Goal: Transaction & Acquisition: Register for event/course

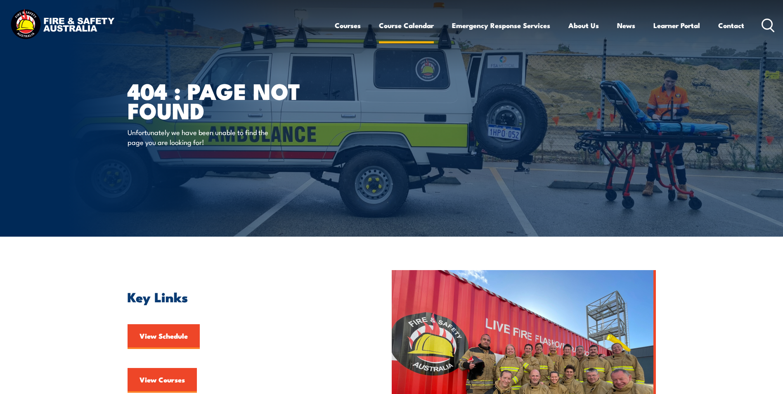
click at [391, 24] on link "Course Calendar" at bounding box center [406, 25] width 55 height 22
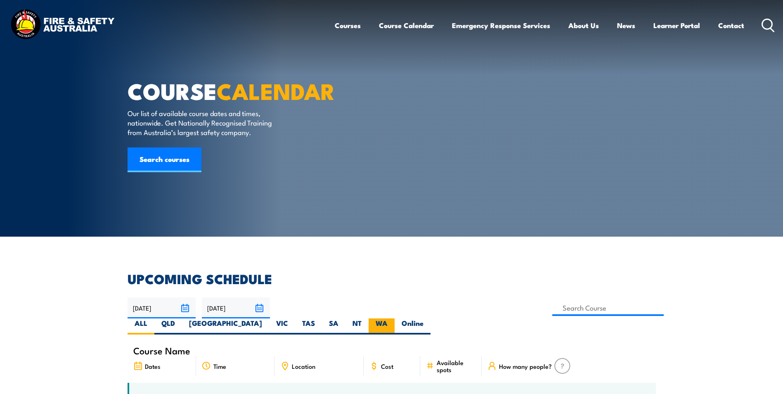
click at [395, 318] on label "WA" at bounding box center [382, 326] width 26 height 16
click at [393, 318] on input "WA" at bounding box center [390, 320] width 5 height 5
radio input "true"
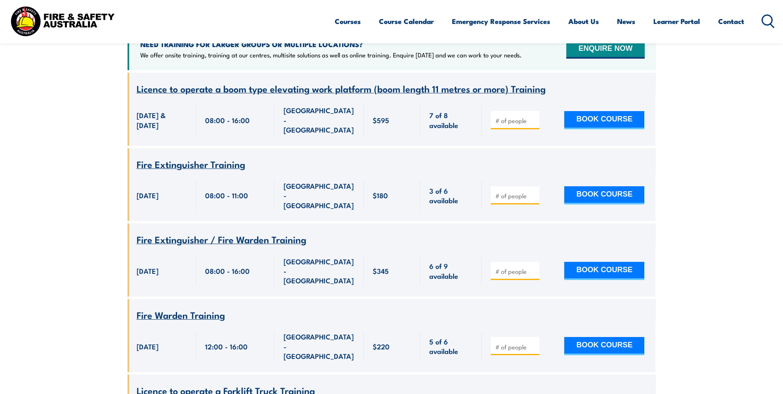
scroll to position [355, 0]
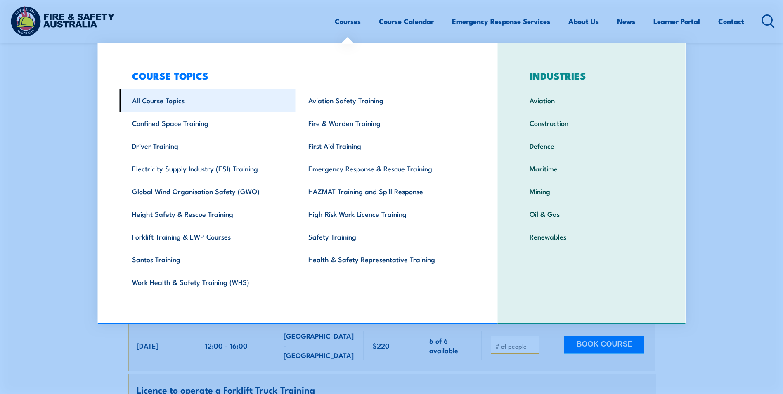
click at [175, 100] on link "All Course Topics" at bounding box center [207, 100] width 176 height 23
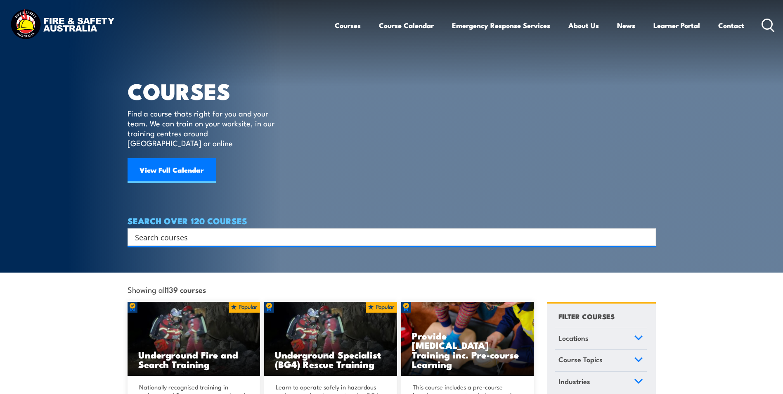
click at [167, 231] on input "Search input" at bounding box center [386, 237] width 503 height 12
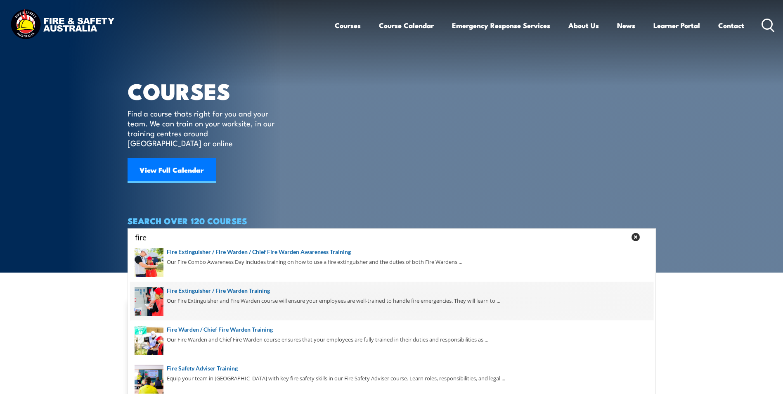
type input "fire"
click at [210, 288] on span at bounding box center [392, 301] width 524 height 39
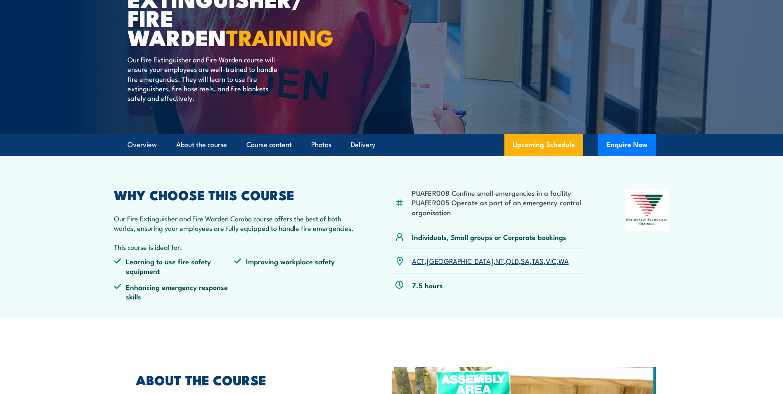
scroll to position [124, 0]
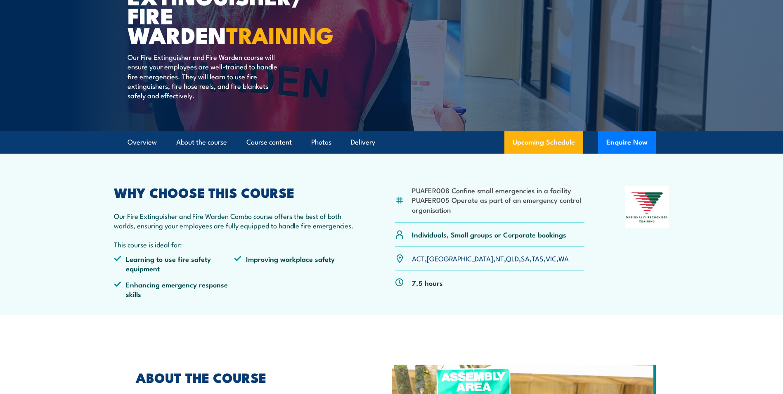
click at [559, 259] on link "WA" at bounding box center [564, 258] width 10 height 10
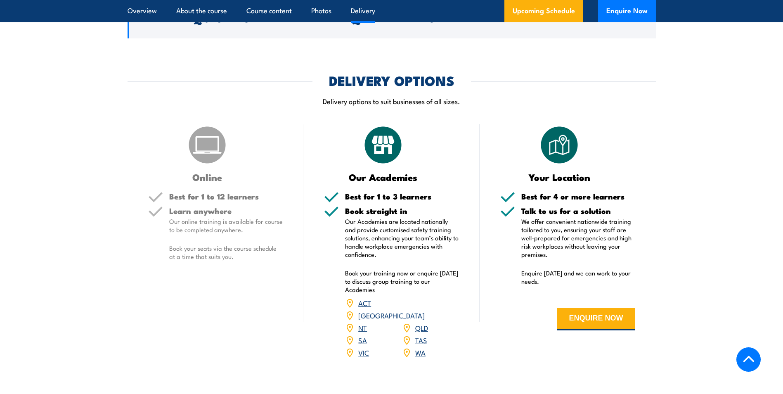
scroll to position [991, 0]
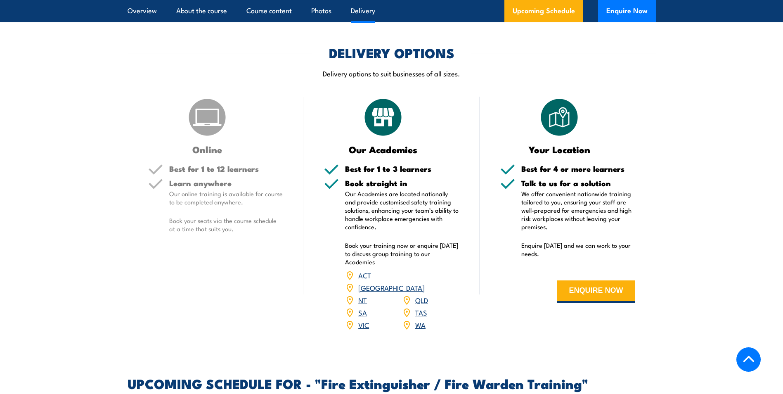
click at [420, 320] on link "WA" at bounding box center [420, 325] width 10 height 10
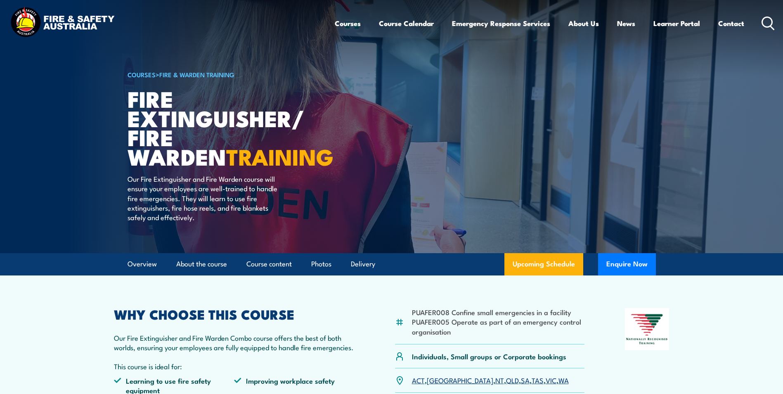
scroll to position [0, 0]
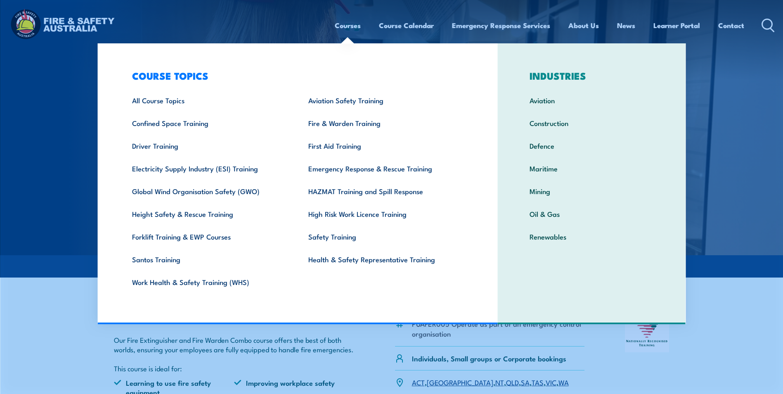
click at [358, 23] on link "Courses" at bounding box center [348, 25] width 26 height 22
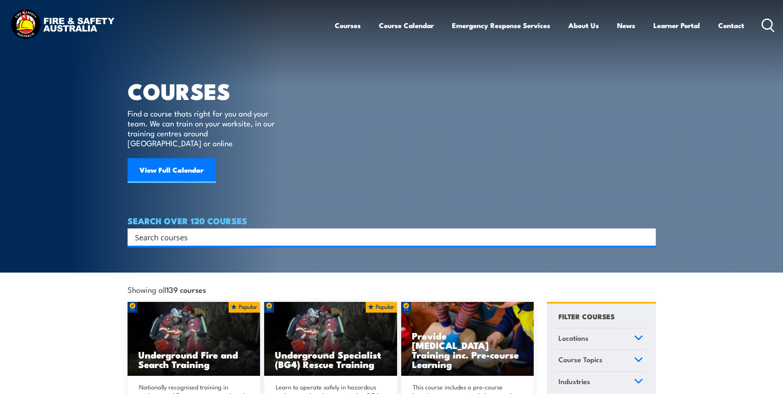
click at [182, 231] on input "Search input" at bounding box center [386, 237] width 503 height 12
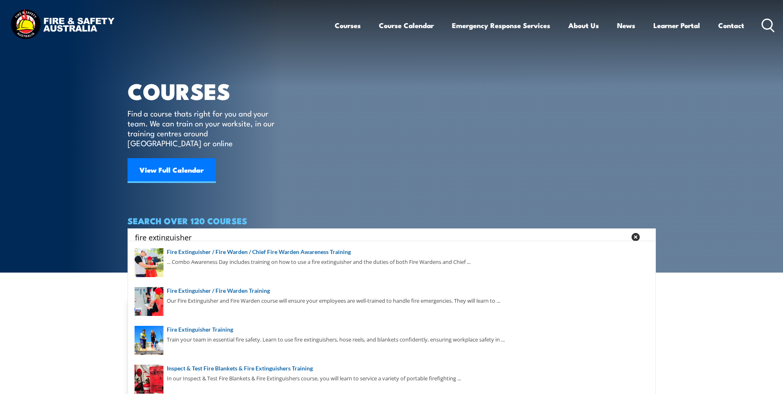
type input "fire extinguisher"
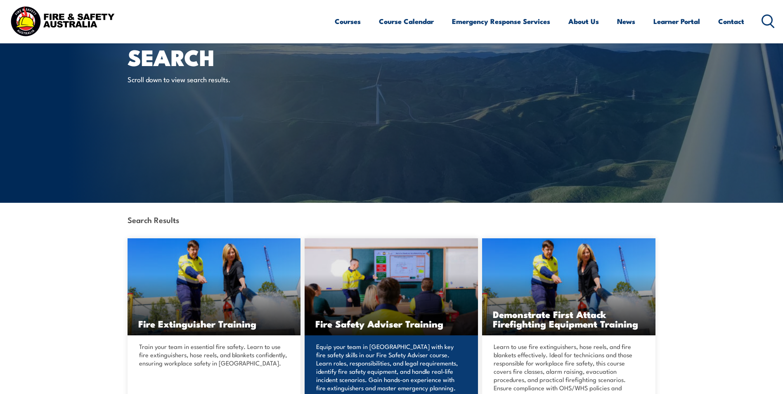
scroll to position [165, 0]
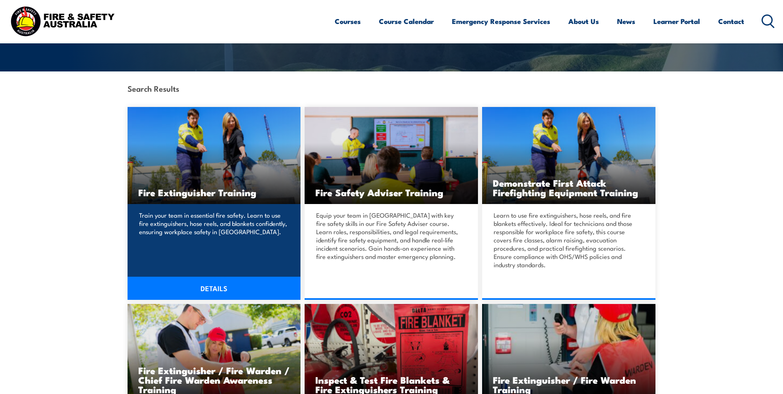
click at [213, 287] on link "DETAILS" at bounding box center [214, 288] width 173 height 23
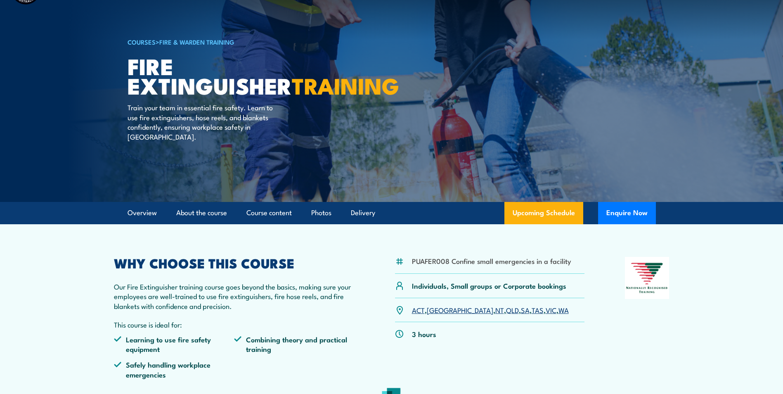
scroll to position [83, 0]
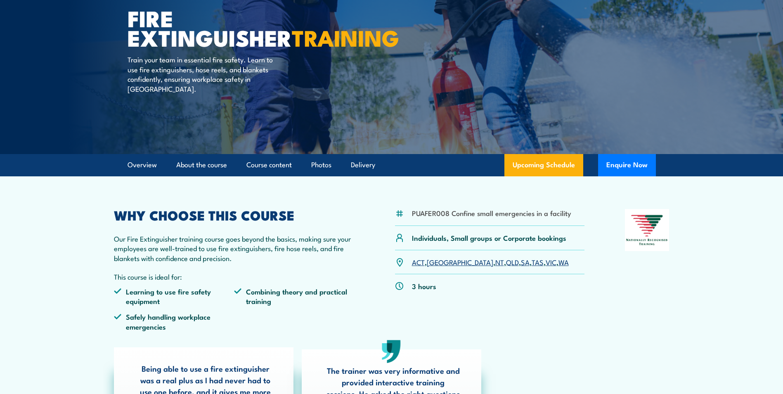
click at [559, 261] on link "WA" at bounding box center [564, 262] width 10 height 10
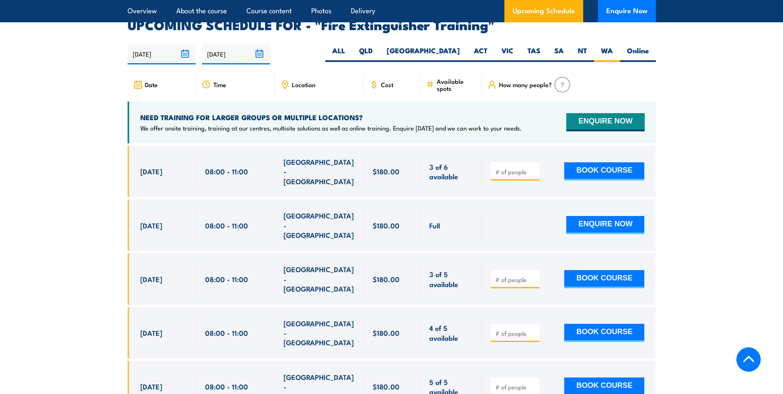
scroll to position [1386, 0]
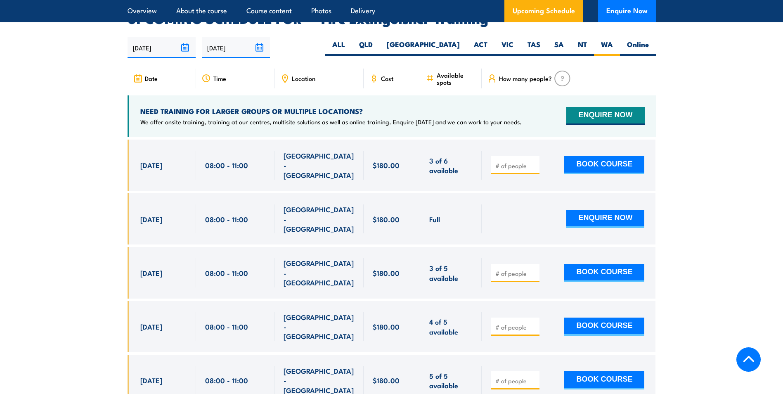
click at [505, 323] on input "number" at bounding box center [515, 327] width 41 height 8
type input "1"
click at [615, 317] on button "BOOK COURSE" at bounding box center [604, 326] width 80 height 18
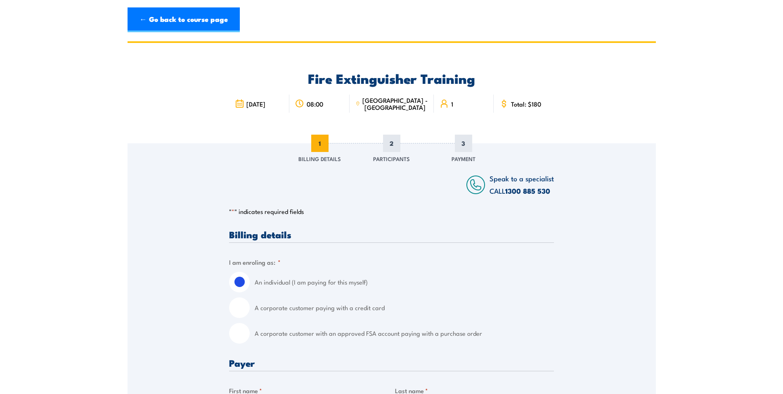
click at [242, 310] on input "A corporate customer paying with a credit card" at bounding box center [239, 307] width 21 height 21
radio input "true"
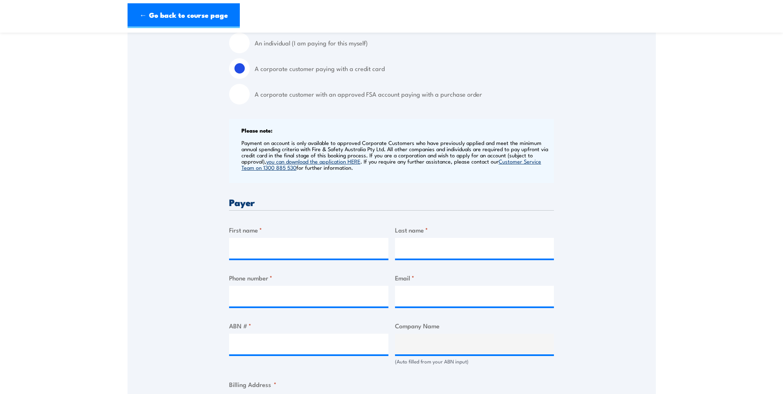
scroll to position [248, 0]
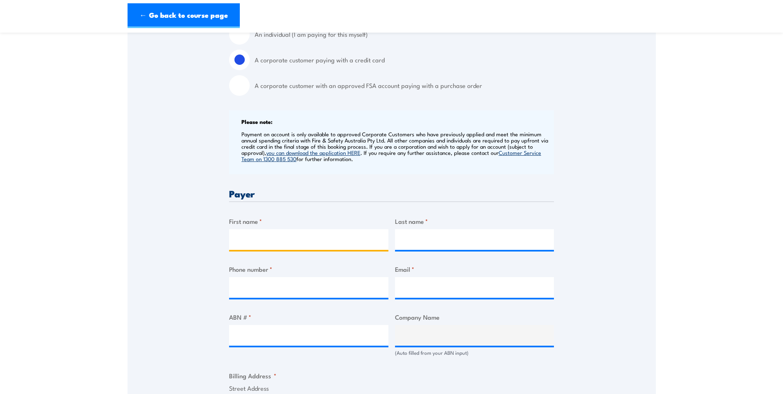
drag, startPoint x: 240, startPoint y: 241, endPoint x: 244, endPoint y: 247, distance: 7.1
click at [240, 241] on input "First name *" at bounding box center [308, 239] width 159 height 21
type input "Nick"
type input "McKenzie"
type input "1457388909"
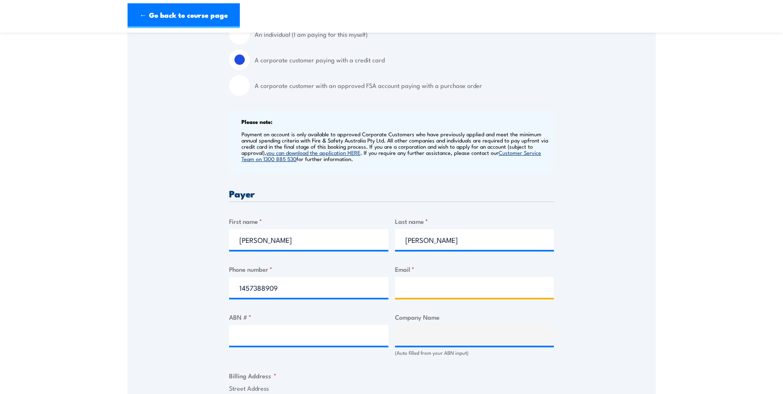
type input "Nick.McKenzie@cbh.com.au"
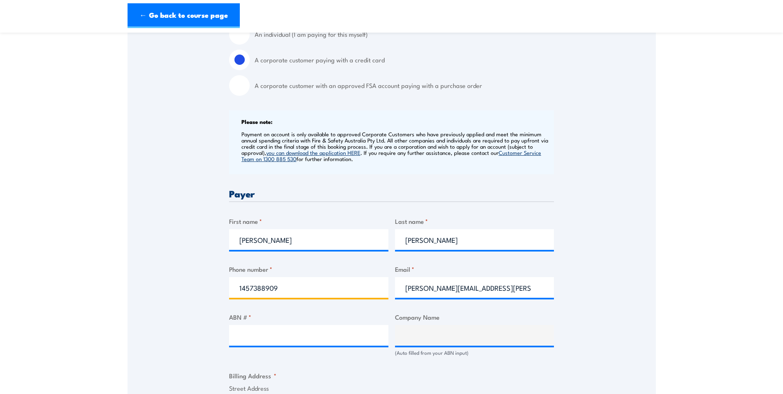
drag, startPoint x: 243, startPoint y: 287, endPoint x: 252, endPoint y: 288, distance: 9.6
click at [243, 287] on input "1457388909" at bounding box center [308, 287] width 159 height 21
type input "0457388909"
click at [245, 337] on input "ABN # *" at bounding box center [308, 335] width 159 height 21
click at [238, 334] on input "ABN # *" at bounding box center [308, 335] width 159 height 21
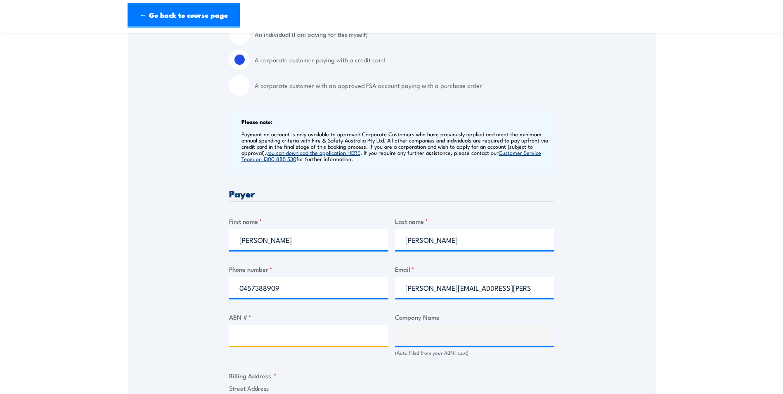
click at [249, 335] on input "ABN # *" at bounding box center [308, 335] width 159 height 21
type input "29256604947"
type input "CO-OPERATIVE BULK HANDLING LIMITED"
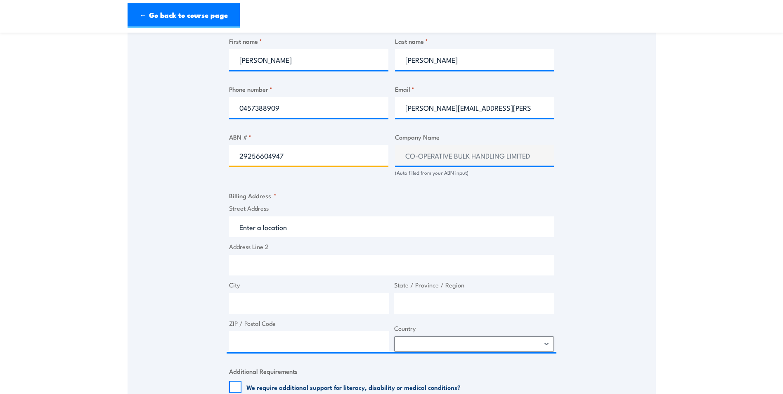
scroll to position [454, 0]
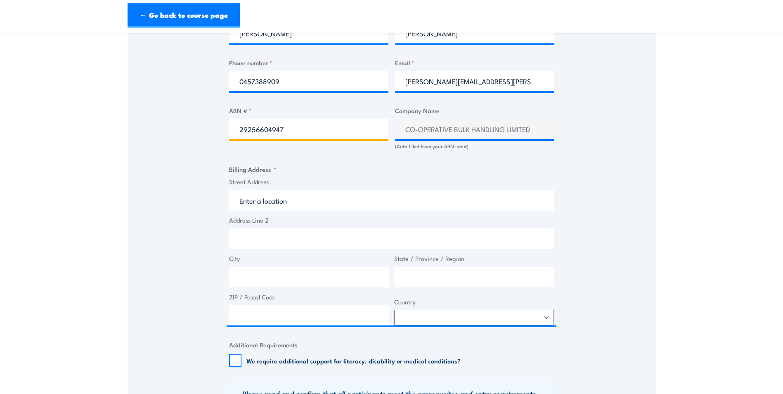
type input "29256604947"
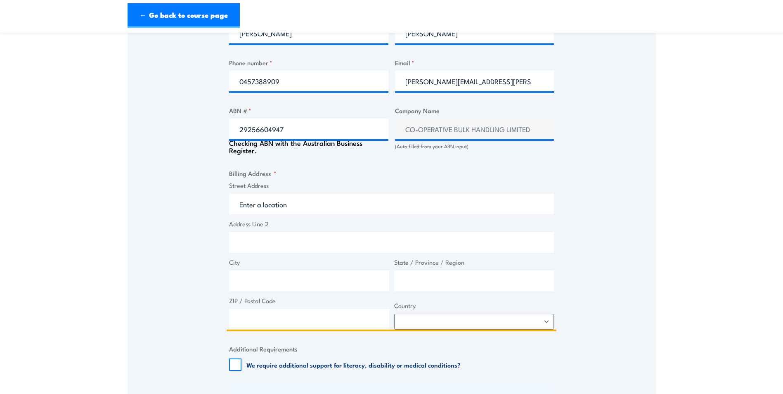
click at [303, 207] on input "Street Address" at bounding box center [391, 204] width 325 height 21
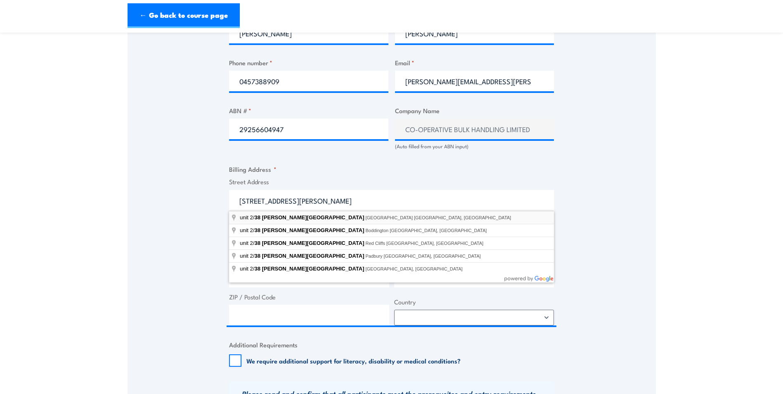
type input "unit 2/38 Bannister Road, Canning Vale WA, Australia"
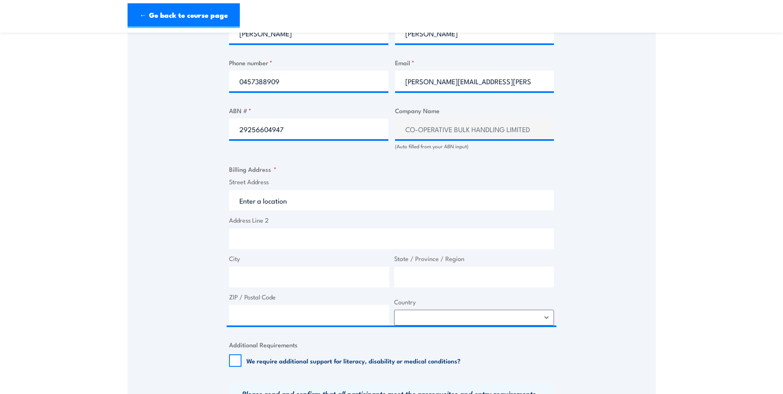
type input "38 Bannister Rd"
type input "Canning Vale"
type input "Western Australia"
type input "6155"
select select "Australia"
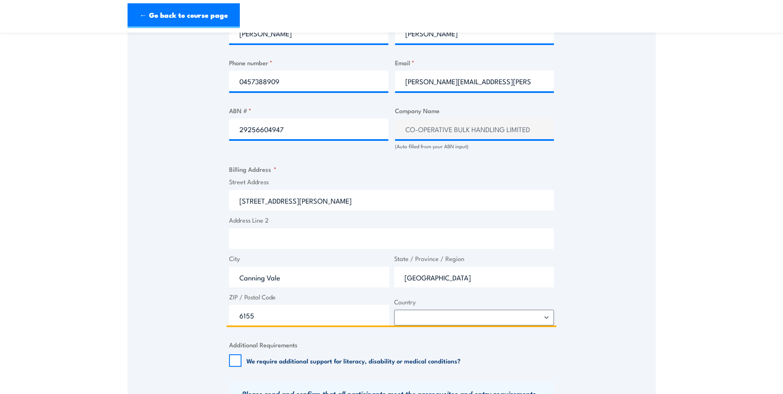
click at [238, 200] on input "38 Bannister Rd" at bounding box center [391, 200] width 325 height 21
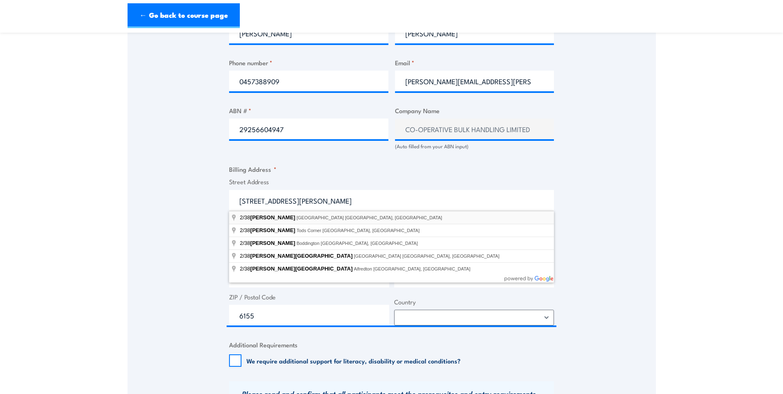
type input "2/38 Bannister Rd, Canning Vale WA, Australia"
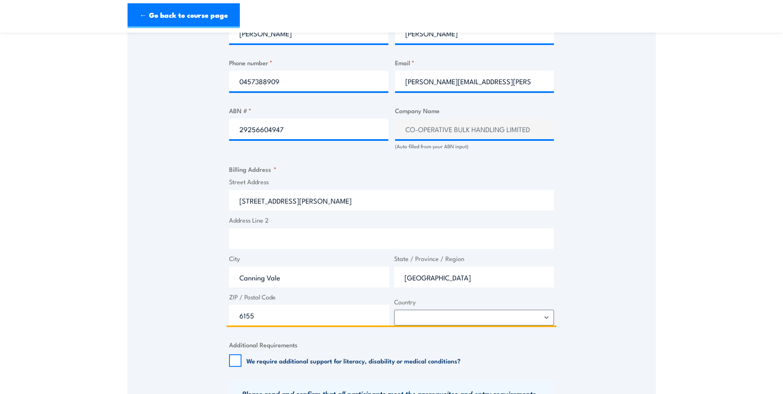
click at [241, 198] on input "38 Bannister Rd" at bounding box center [391, 200] width 325 height 21
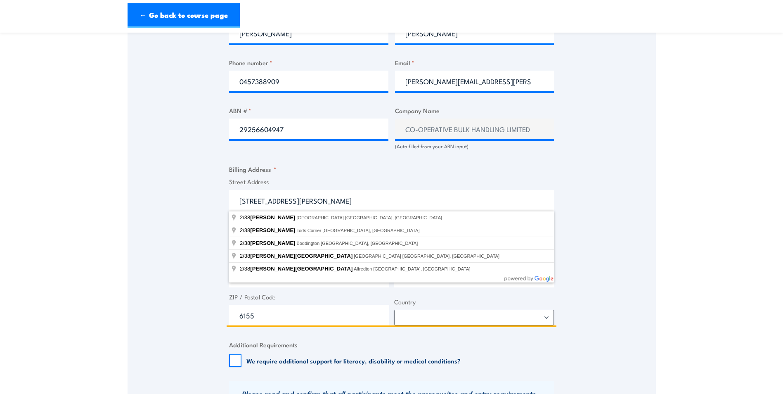
click at [304, 199] on input "2/38 Bannister Rd" at bounding box center [391, 200] width 325 height 21
type input "2/38 Bannister Rd, Canning Vale WA, Australia"
drag, startPoint x: 298, startPoint y: 201, endPoint x: 231, endPoint y: 199, distance: 67.3
click at [231, 199] on input "38 Bannister Rd" at bounding box center [391, 200] width 325 height 21
type input "38 Bannister Rd, Canning Vale WA, Australia"
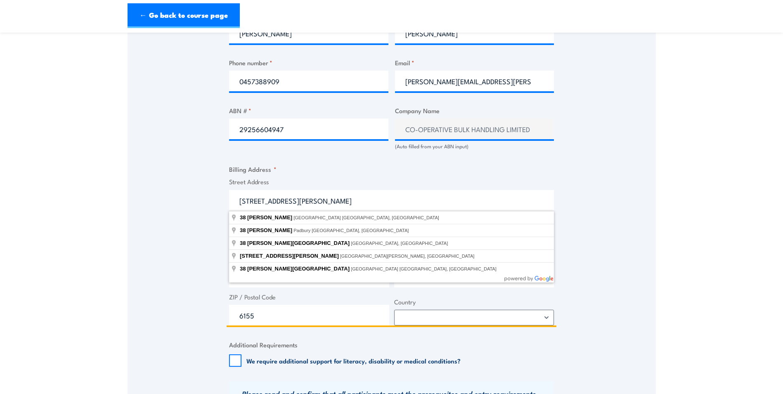
drag, startPoint x: 240, startPoint y: 199, endPoint x: 330, endPoint y: 205, distance: 90.2
click at [330, 205] on input "38 Bannister Rd" at bounding box center [391, 200] width 325 height 21
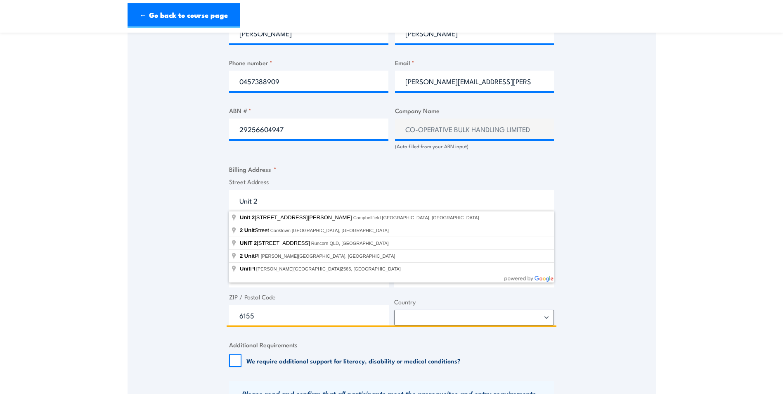
type input "Unit 2"
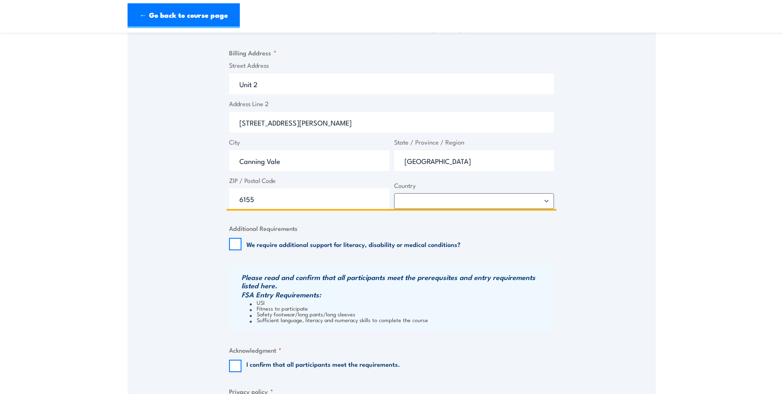
scroll to position [619, 0]
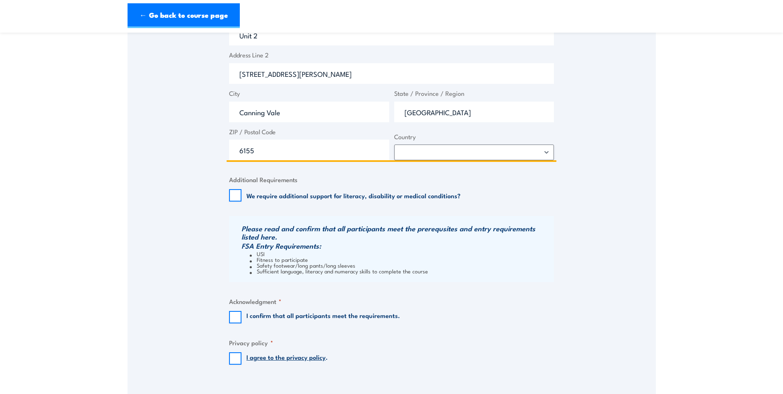
type input "38 Bannister Road"
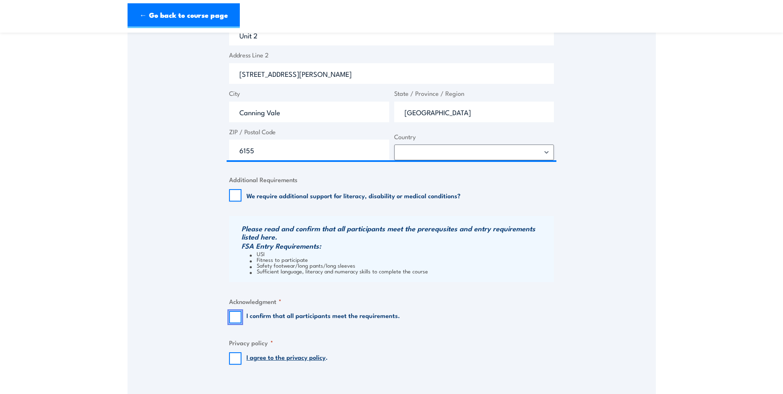
click at [235, 317] on input "I confirm that all participants meet the requirements." at bounding box center [235, 317] width 12 height 12
checkbox input "true"
click at [236, 355] on input "I agree to the privacy policy ." at bounding box center [235, 358] width 12 height 12
checkbox input "true"
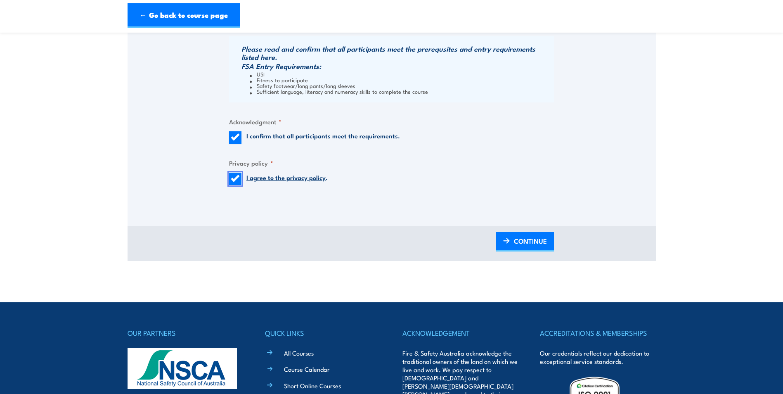
scroll to position [784, 0]
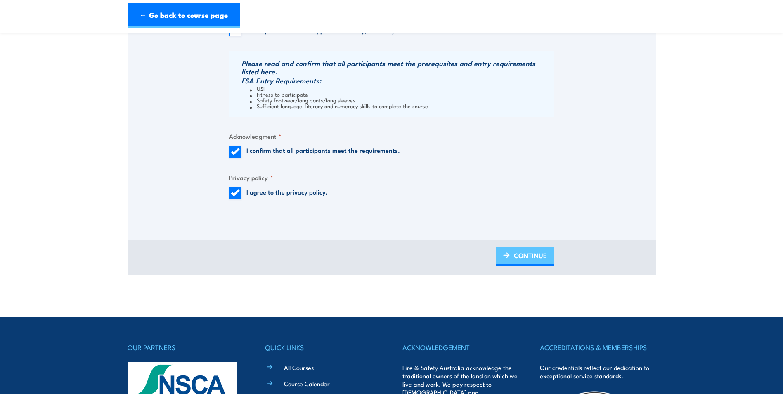
click at [521, 257] on span "CONTINUE" at bounding box center [530, 255] width 33 height 22
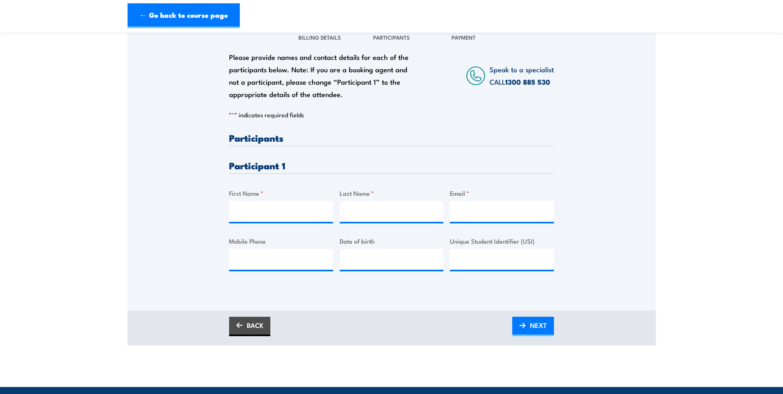
scroll to position [124, 0]
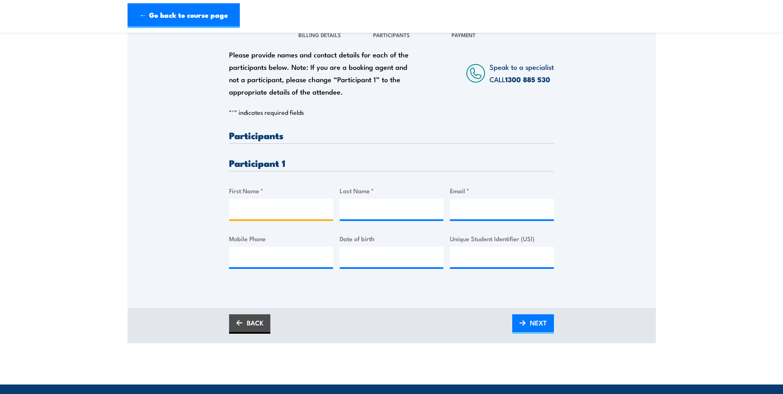
click at [257, 208] on input "First Name *" at bounding box center [281, 209] width 104 height 21
type input "Rebecca"
click at [350, 207] on input "Last Name *" at bounding box center [392, 209] width 104 height 21
type input "Ramage"
click at [466, 207] on input "Email *" at bounding box center [502, 209] width 104 height 21
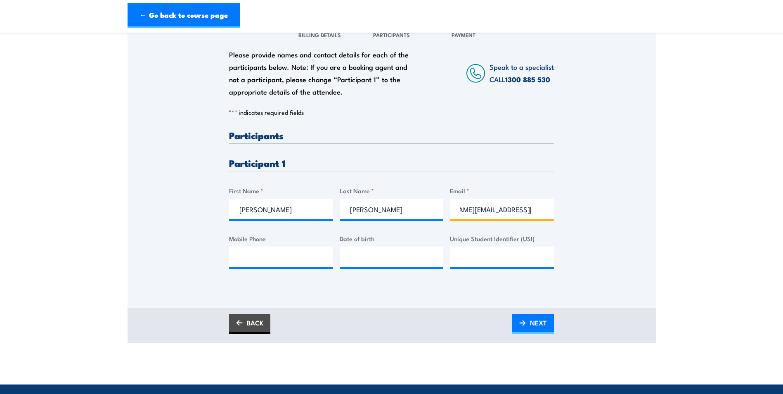
scroll to position [0, 0]
click at [536, 209] on input "rebecca.ramage@cbhgroup.com.au" at bounding box center [502, 209] width 104 height 21
click at [512, 209] on input "rebecca.ramage@cbhgroup.com.au" at bounding box center [502, 209] width 104 height 21
click at [539, 210] on input "rebecca.ramage@cbhgroup.com.au" at bounding box center [502, 209] width 104 height 21
click at [543, 210] on input "rebecca.ramage@cbhgroup.com.au" at bounding box center [502, 209] width 104 height 21
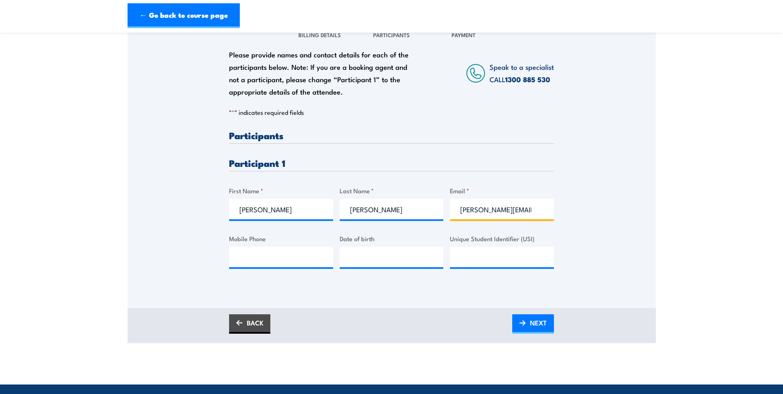
click at [543, 210] on input "rebecca.ramage@cbhgroup.com.au" at bounding box center [502, 209] width 104 height 21
click at [536, 210] on input "rebecca.ramage@cbhgroup.com.au" at bounding box center [502, 209] width 104 height 21
drag, startPoint x: 516, startPoint y: 209, endPoint x: 574, endPoint y: 212, distance: 58.3
click at [574, 212] on div "Please provide names and contact details for each of the participants below. No…" at bounding box center [392, 151] width 528 height 265
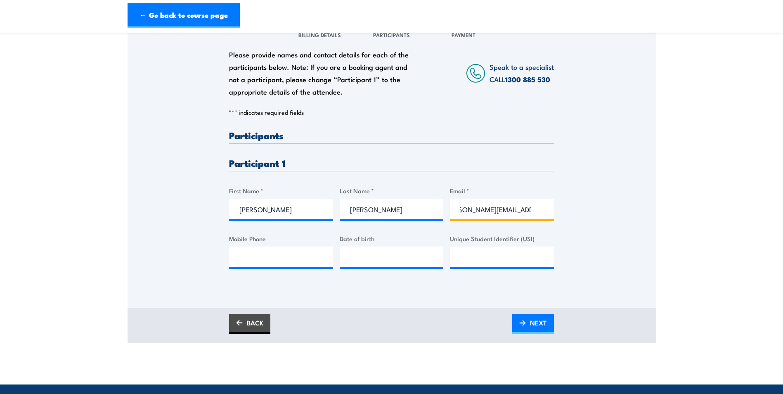
scroll to position [0, 20]
type input "rebecca.ramage@cbh.com.au"
click at [258, 258] on input "Mobile Phone" at bounding box center [281, 256] width 104 height 21
type input "+61422378348"
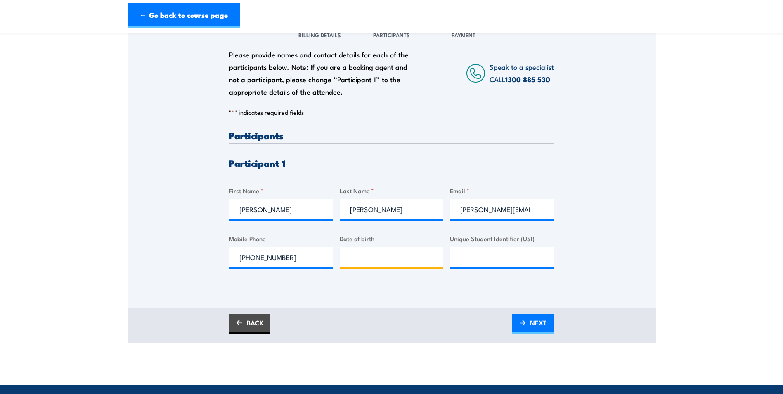
type input "__/__/____"
click at [376, 260] on input "__/__/____" at bounding box center [392, 256] width 104 height 21
type input "__/__/____"
click at [532, 318] on span "NEXT" at bounding box center [538, 323] width 17 height 22
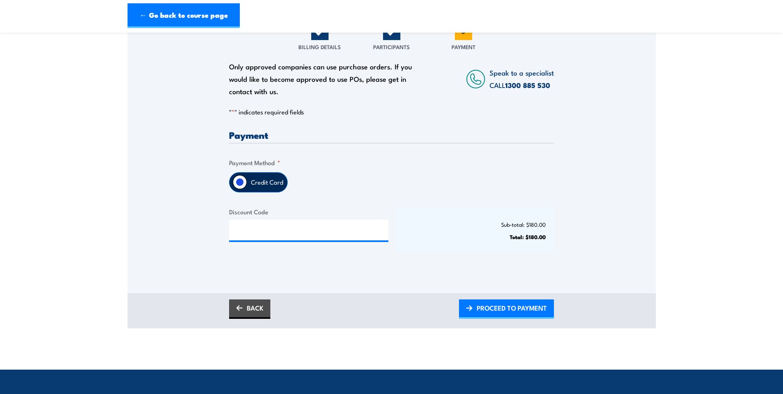
scroll to position [124, 0]
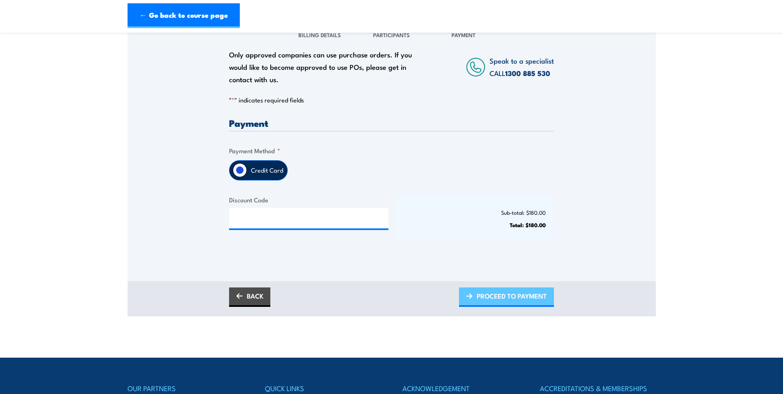
click at [511, 301] on span "PROCEED TO PAYMENT" at bounding box center [512, 296] width 70 height 22
